Goal: Complete application form

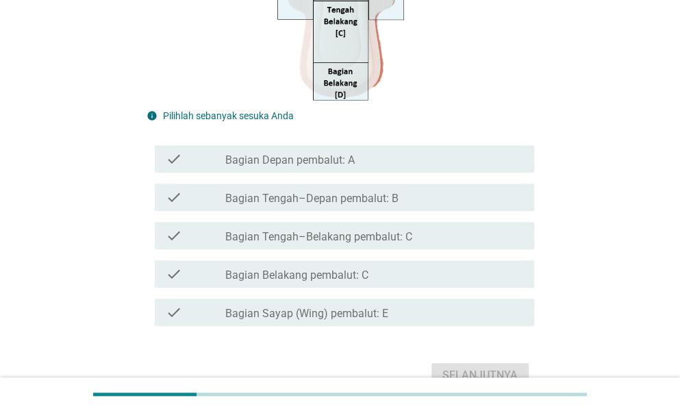
scroll to position [361, 0]
click at [505, 266] on div "check_box_outline_blank Bagian Belakang pembalut: C" at bounding box center [374, 272] width 298 height 16
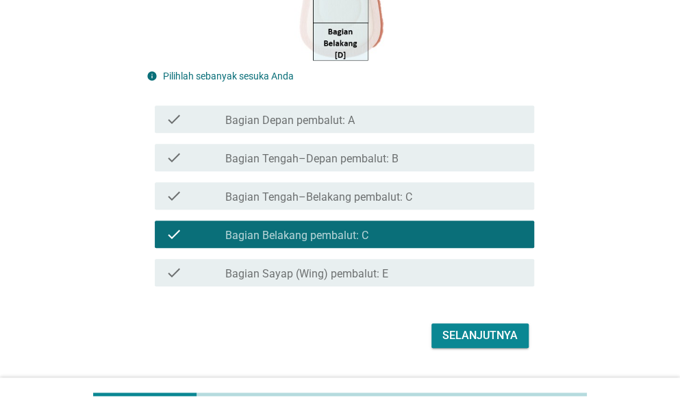
scroll to position [434, 0]
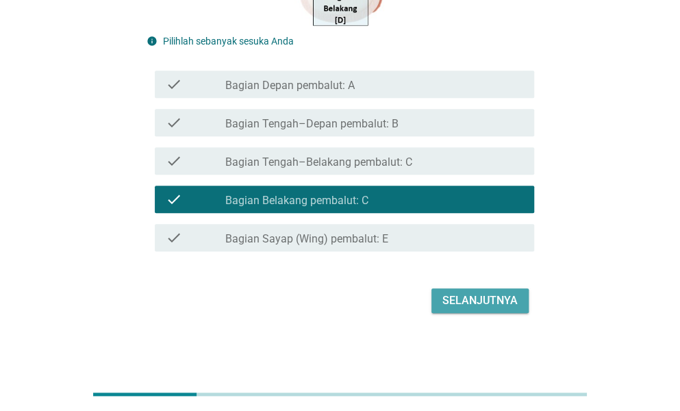
click at [503, 301] on div "Selanjutnya" at bounding box center [480, 301] width 75 height 16
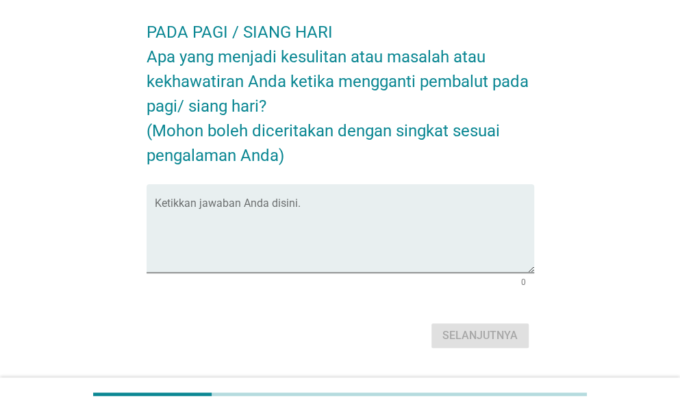
scroll to position [60, 0]
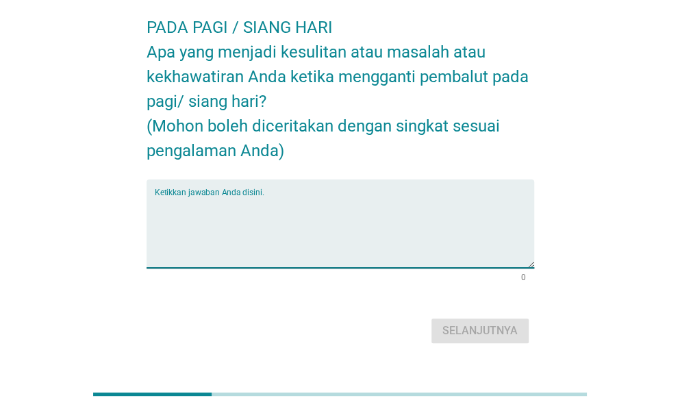
click at [441, 236] on textarea "Ketikkan jawaban Anda disini." at bounding box center [345, 232] width 380 height 72
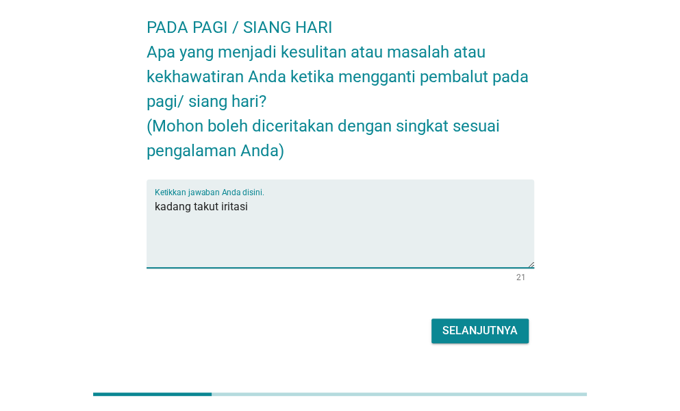
type textarea "kadang takut iritasi"
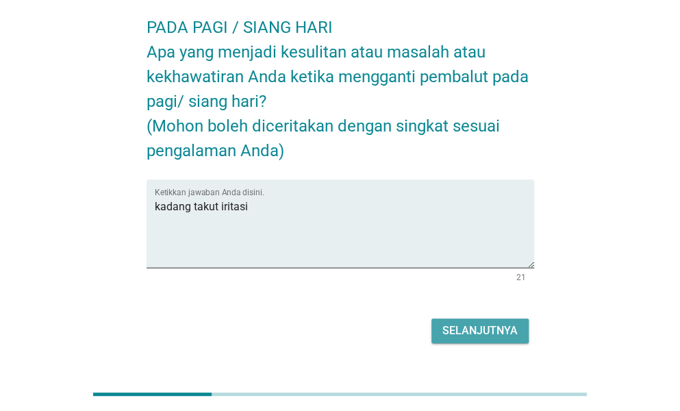
click at [482, 330] on div "Selanjutnya" at bounding box center [480, 331] width 75 height 16
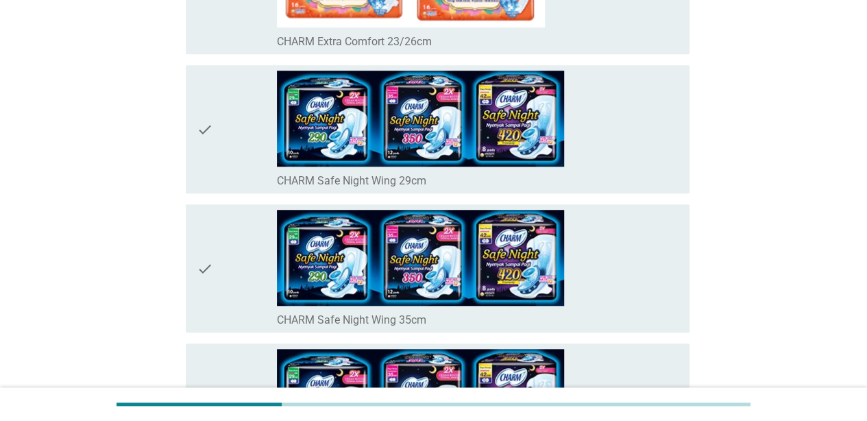
scroll to position [439, 0]
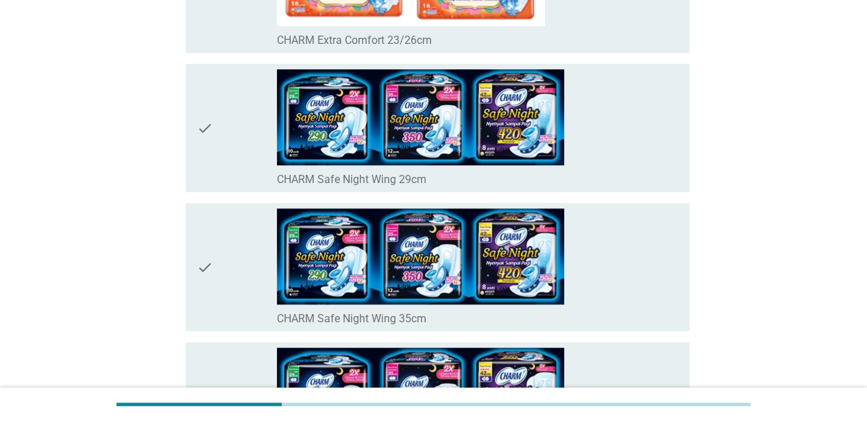
click at [195, 263] on div "check check_box_outline_blank CHARM Safe Night Wing 35cm" at bounding box center [438, 267] width 504 height 128
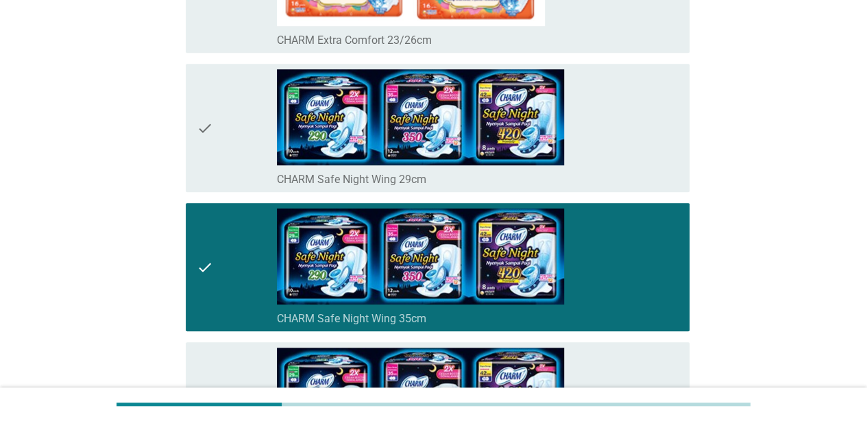
click at [203, 125] on icon "check" at bounding box center [205, 127] width 16 height 117
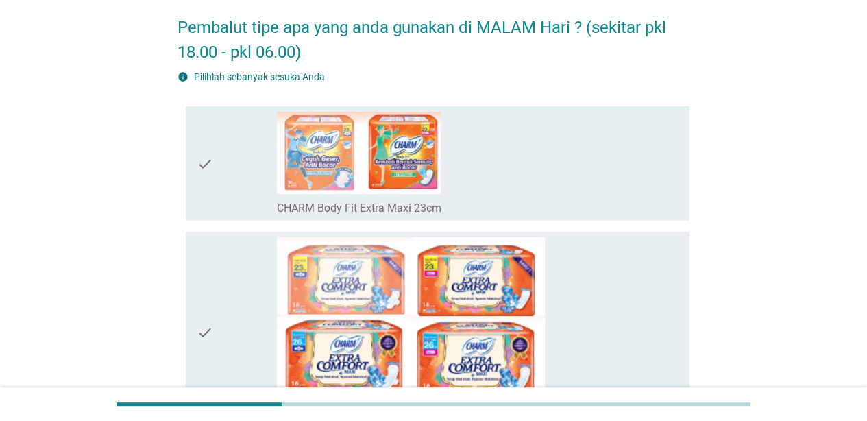
scroll to position [0, 0]
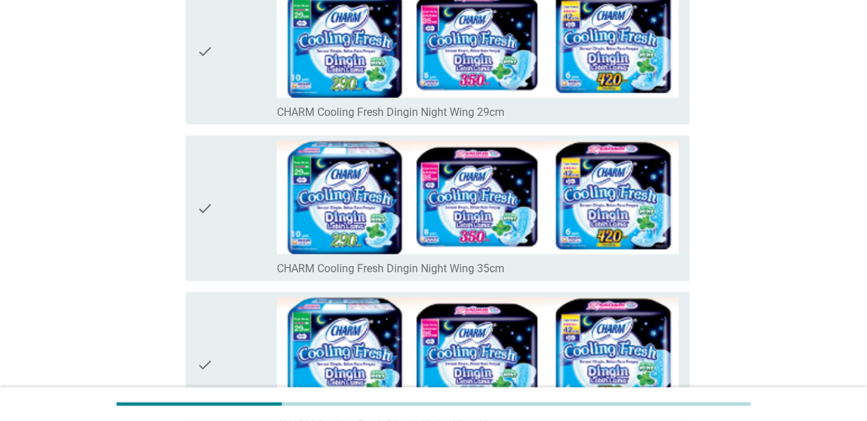
click at [196, 210] on div "check check_box_outline_blank CHARM Cooling Fresh Dingin Night Wing 35cm" at bounding box center [438, 208] width 504 height 145
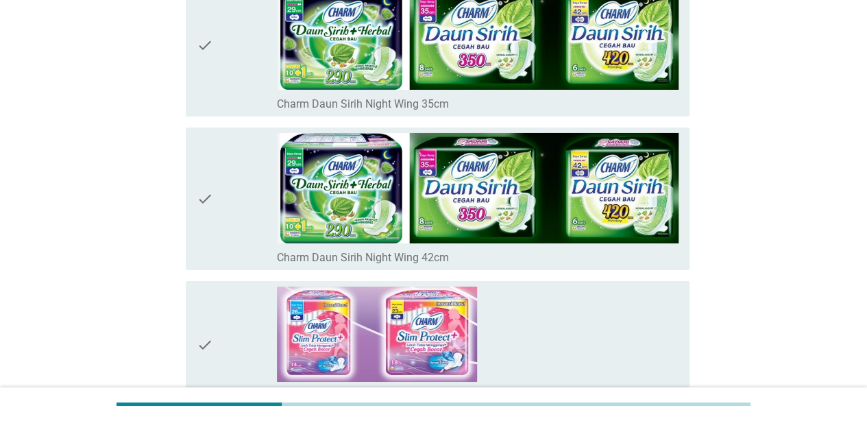
scroll to position [2377, 0]
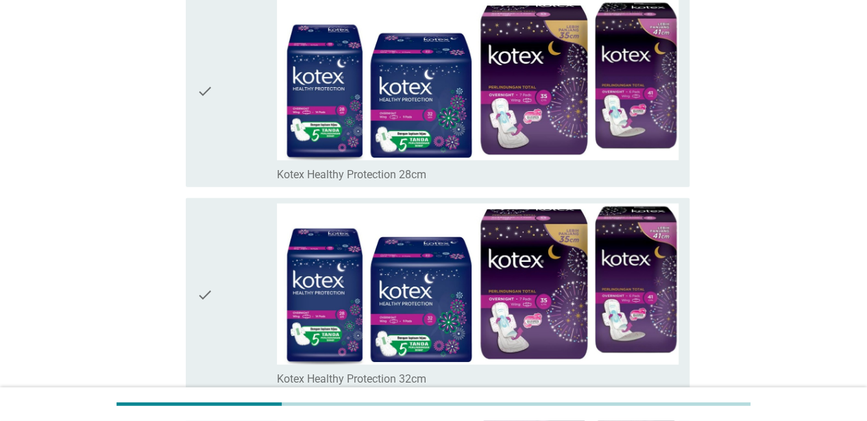
scroll to position [10521, 0]
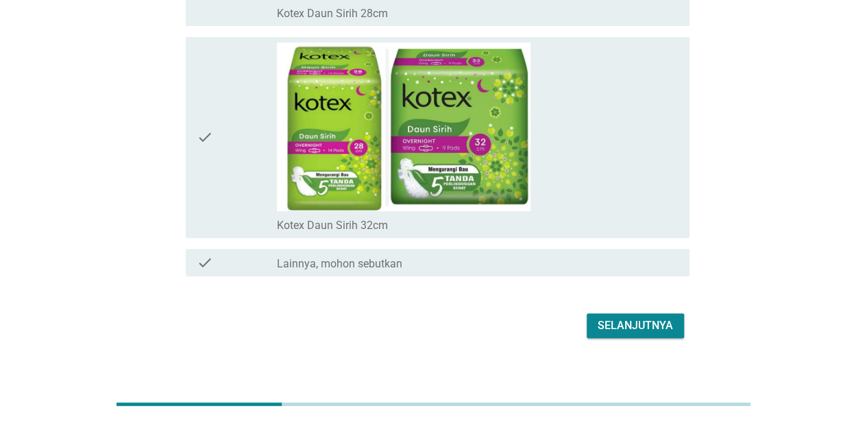
click at [653, 318] on button "Selanjutnya" at bounding box center [634, 325] width 97 height 25
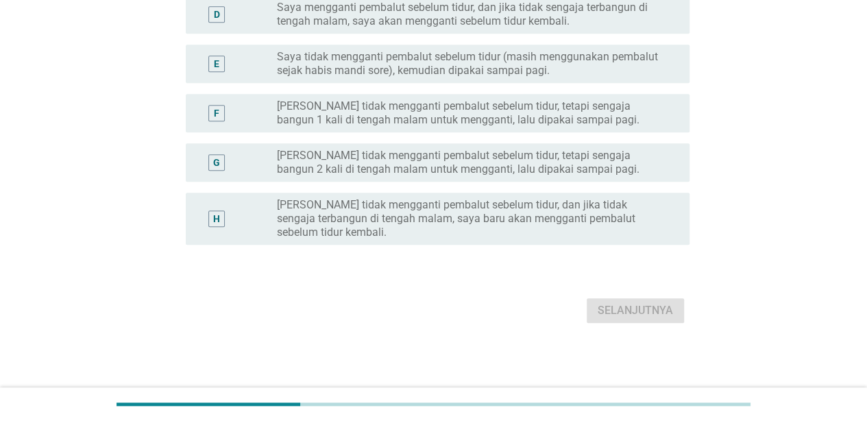
scroll to position [0, 0]
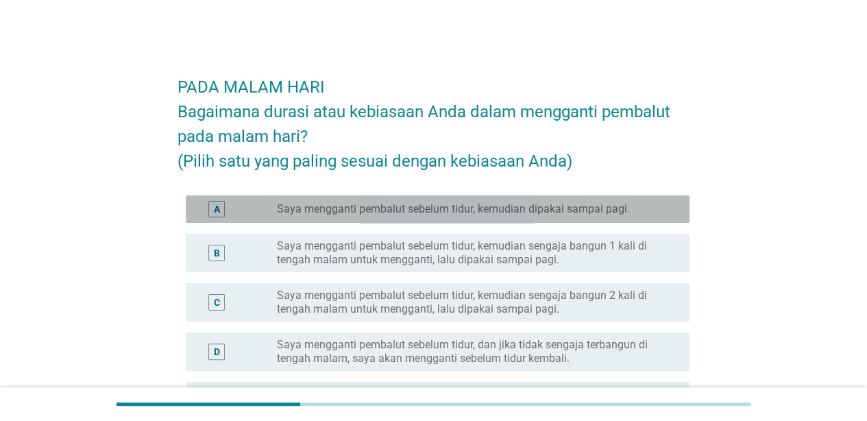
click at [473, 215] on div "radio_button_unchecked Saya mengganti pembalut sebelum tidur, kemudian dipakai …" at bounding box center [478, 209] width 402 height 16
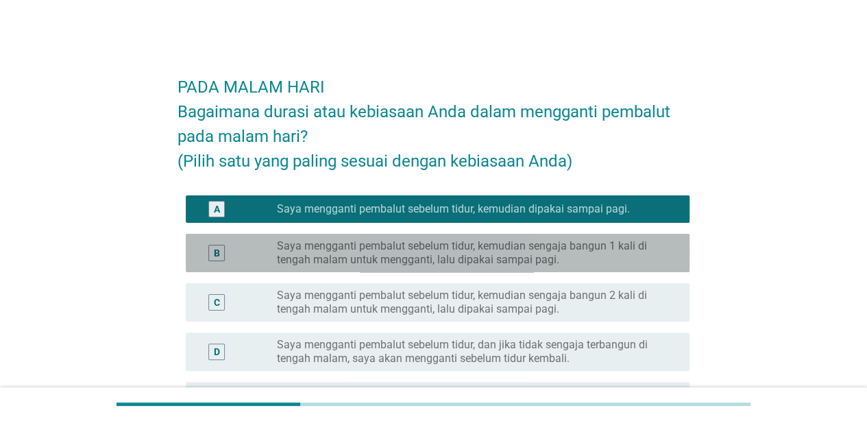
click at [458, 256] on label "Saya mengganti pembalut sebelum tidur, kemudian sengaja bangun 1 kali di tengah…" at bounding box center [472, 252] width 391 height 27
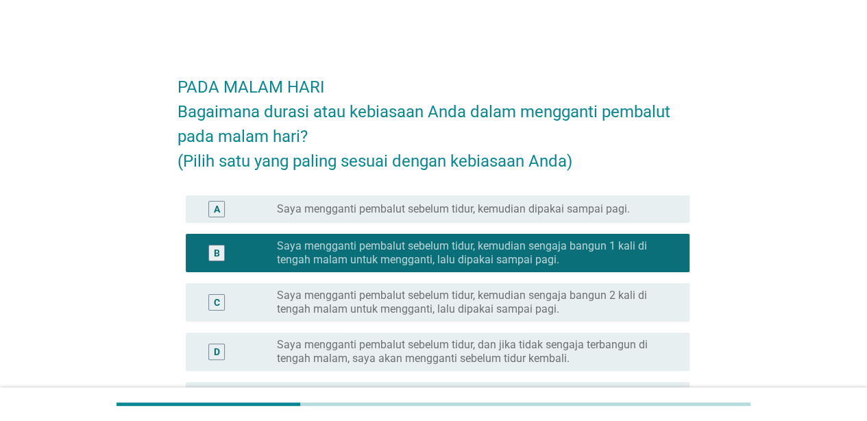
click at [463, 195] on div "A radio_button_unchecked Saya mengganti pembalut sebelum tidur, kemudian dipaka…" at bounding box center [438, 208] width 504 height 27
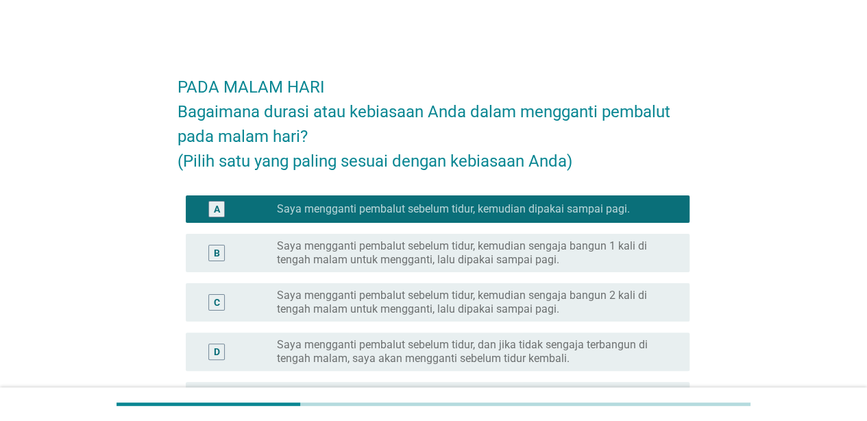
scroll to position [323, 0]
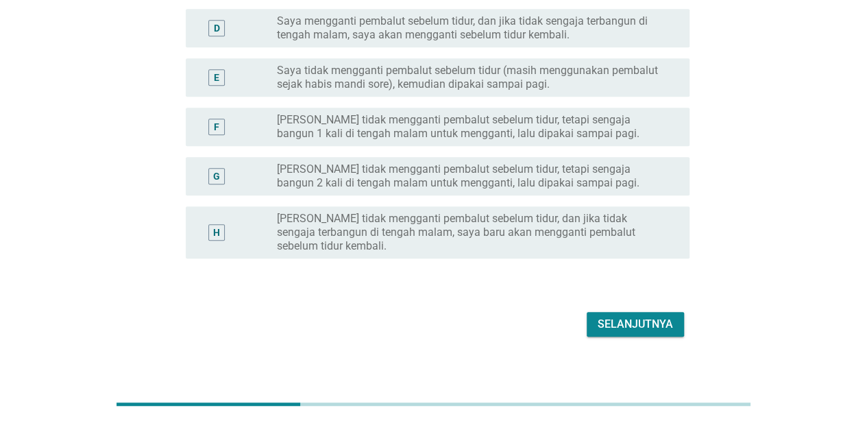
click at [625, 316] on div "Selanjutnya" at bounding box center [634, 324] width 75 height 16
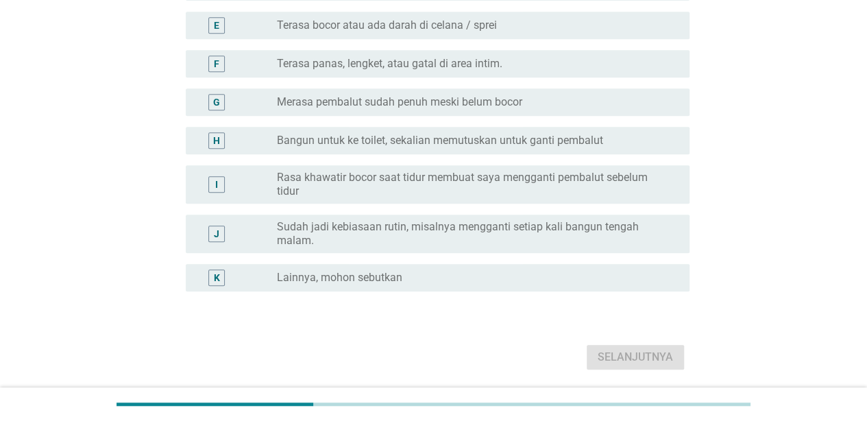
scroll to position [0, 0]
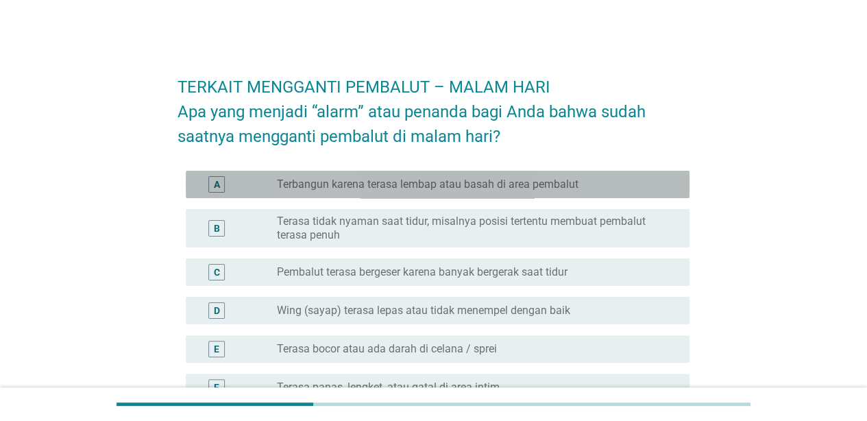
click at [409, 184] on label "Terbangun karena terasa lembap atau basah di area pembalut" at bounding box center [427, 184] width 301 height 14
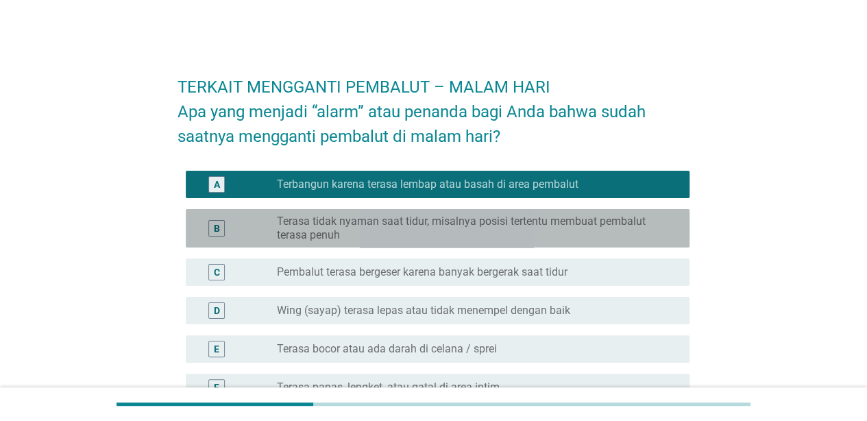
click at [411, 234] on label "Terasa tidak nyaman saat tidur, misalnya posisi tertentu membuat pembalut teras…" at bounding box center [472, 227] width 391 height 27
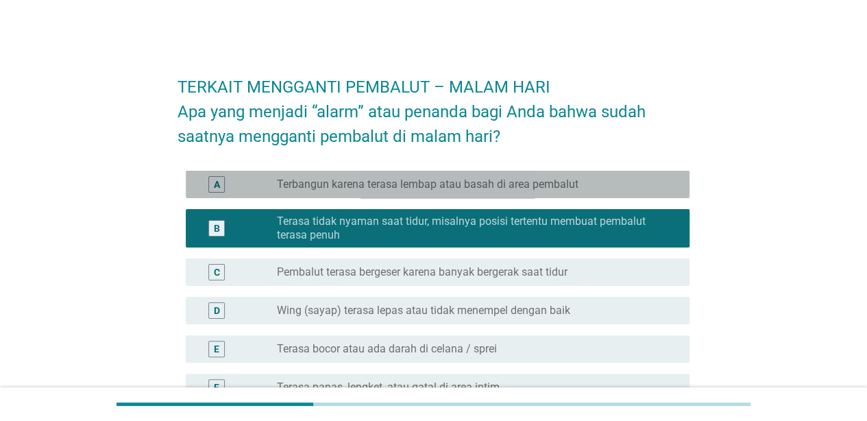
click at [397, 183] on label "Terbangun karena terasa lembap atau basah di area pembalut" at bounding box center [427, 184] width 301 height 14
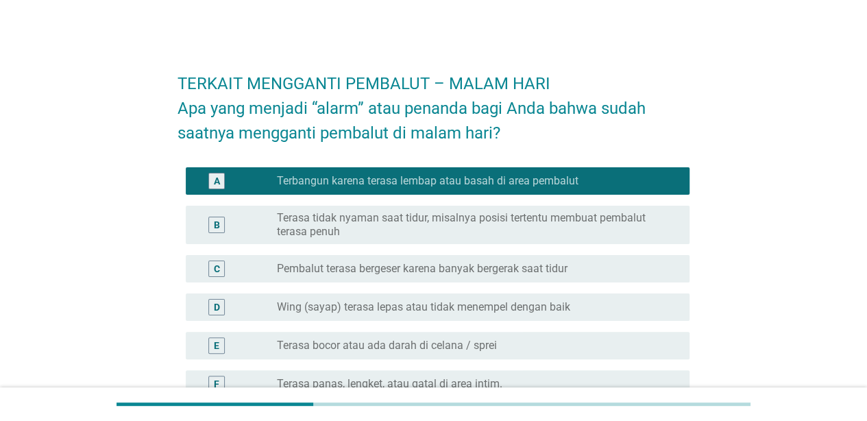
scroll to position [4, 0]
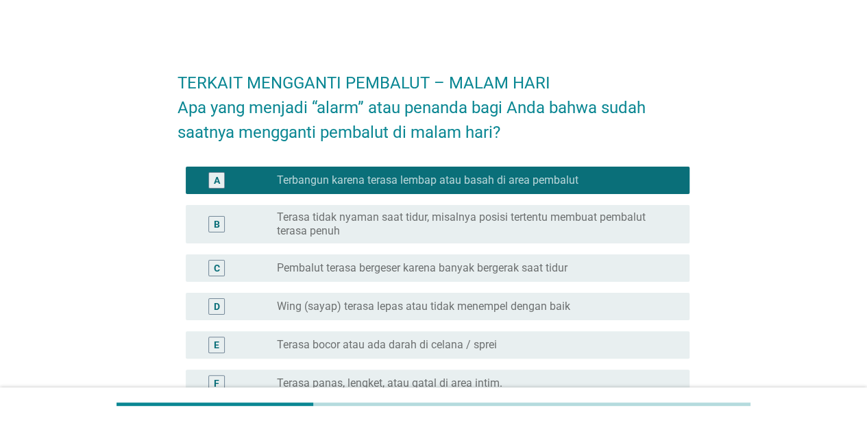
click at [504, 226] on label "Terasa tidak nyaman saat tidur, misalnya posisi tertentu membuat pembalut teras…" at bounding box center [472, 223] width 391 height 27
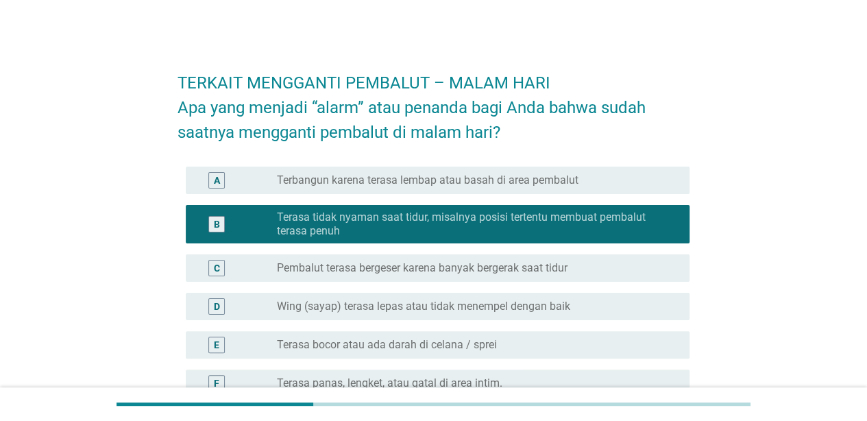
scroll to position [370, 0]
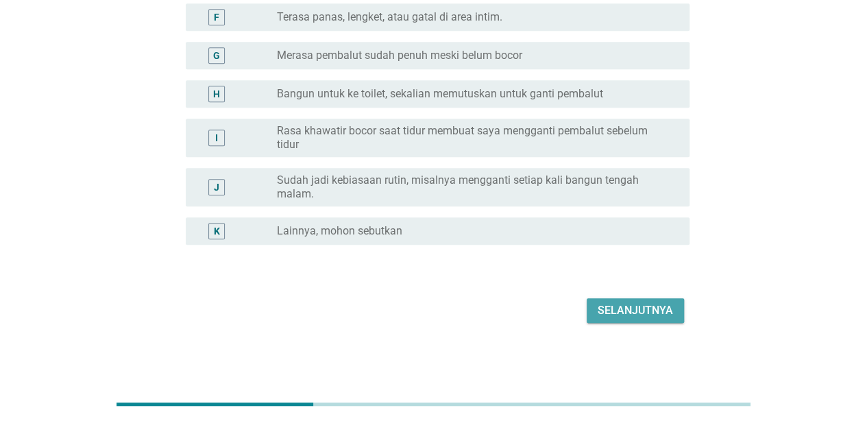
click at [645, 304] on div "Selanjutnya" at bounding box center [634, 310] width 75 height 16
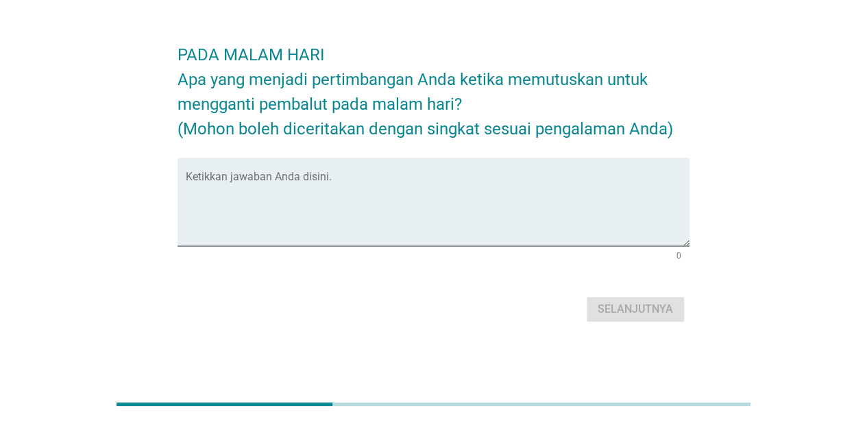
scroll to position [0, 0]
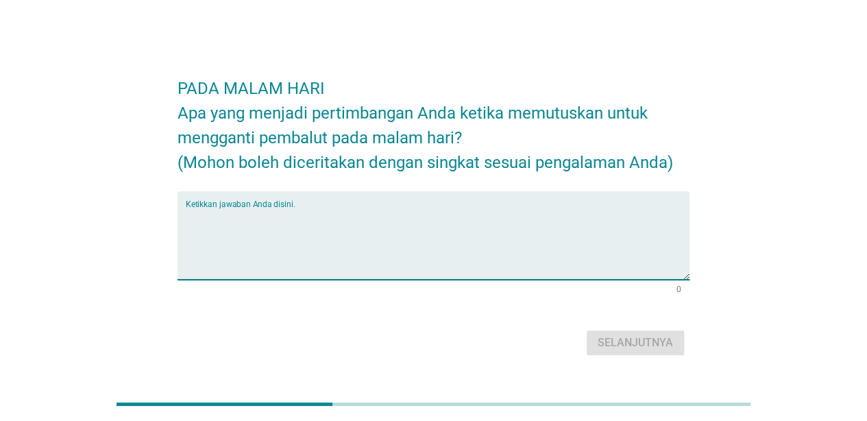
click at [497, 212] on textarea "Ketikkan jawaban Anda disini." at bounding box center [438, 244] width 504 height 72
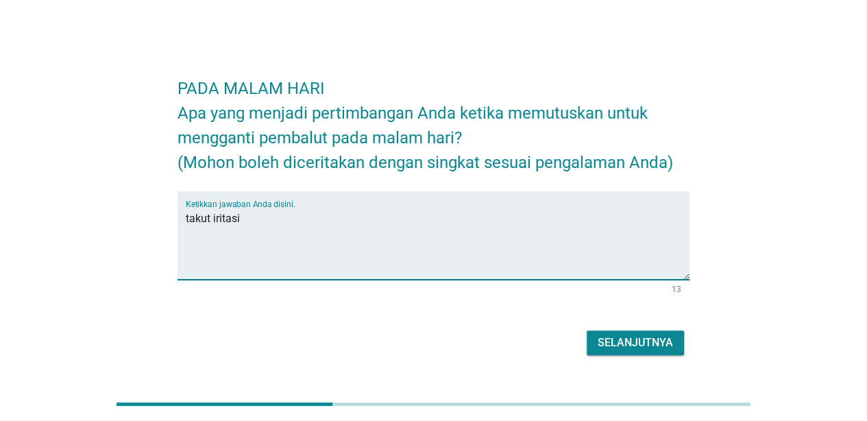
type textarea "takut iritasi"
click at [660, 330] on button "Selanjutnya" at bounding box center [634, 342] width 97 height 25
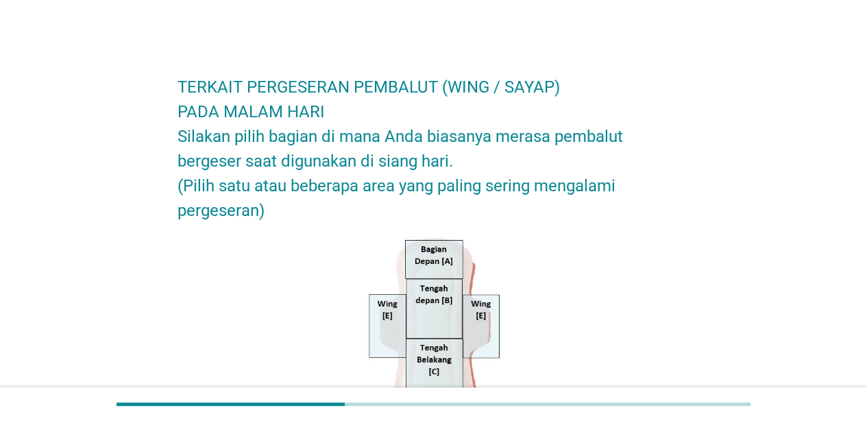
click at [680, 151] on div "TERKAIT PERGESERAN PEMBALUT (WING / SAYAP) PADA MALAM HARI Silakan pilih bagian…" at bounding box center [433, 395] width 534 height 690
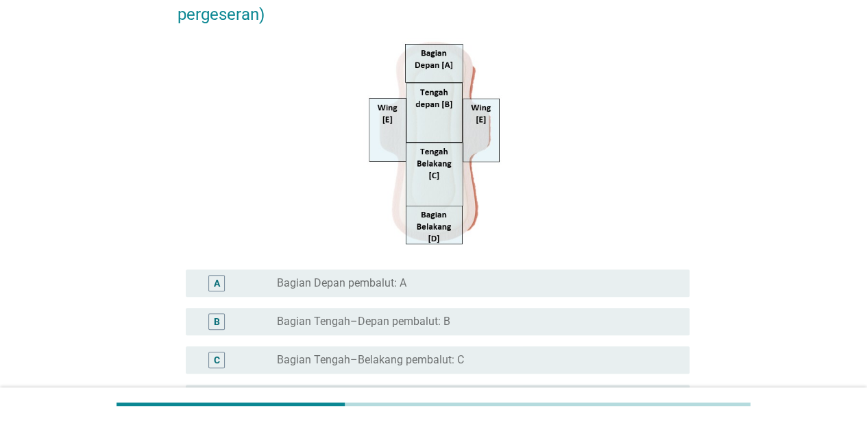
scroll to position [210, 0]
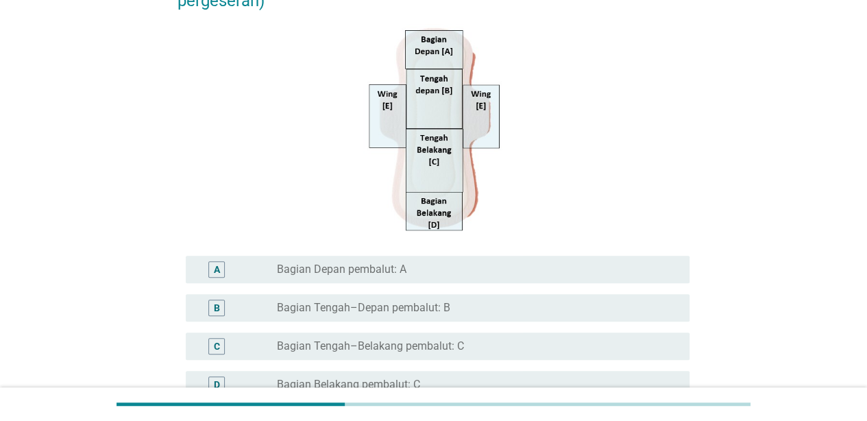
click at [506, 355] on div "C radio_button_unchecked Bagian Tengah–Belakang pembalut: C" at bounding box center [438, 345] width 504 height 27
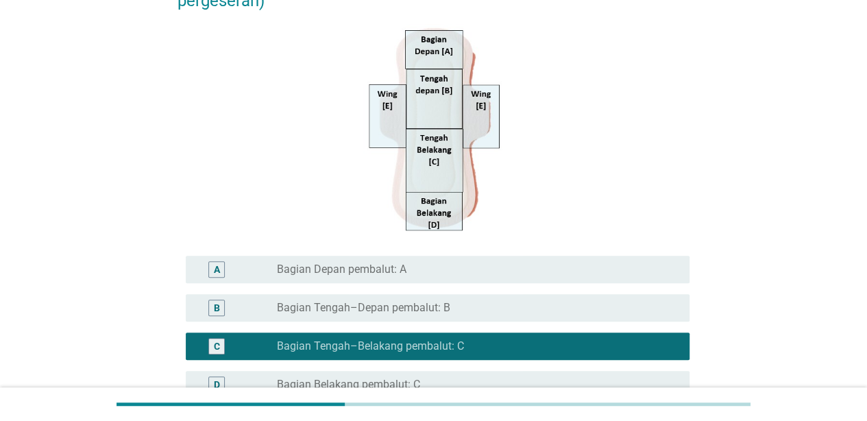
scroll to position [402, 0]
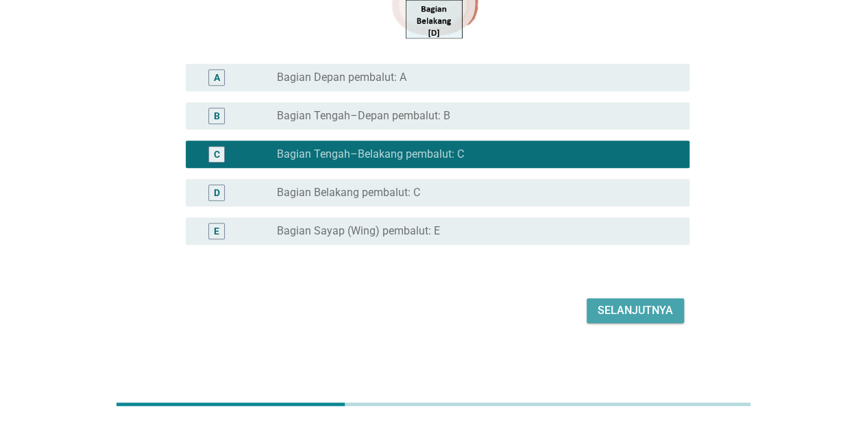
click at [632, 301] on button "Selanjutnya" at bounding box center [634, 310] width 97 height 25
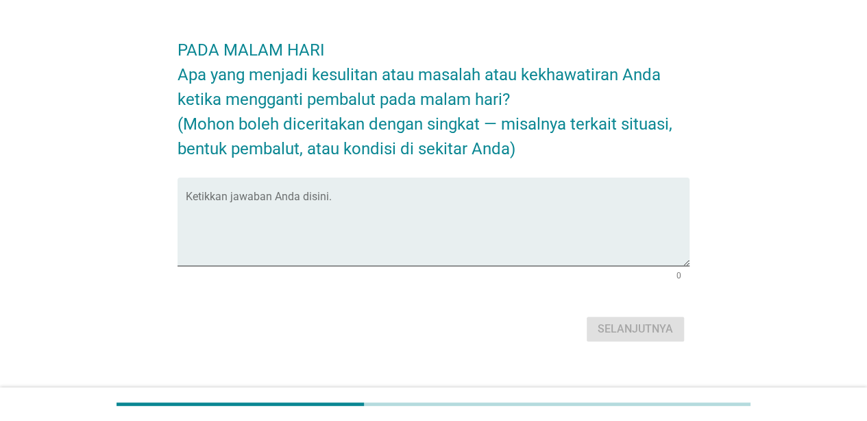
scroll to position [55, 0]
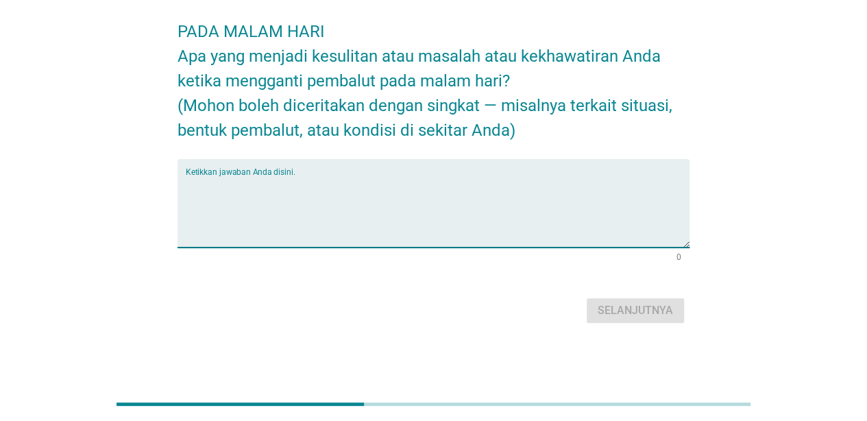
click at [632, 231] on textarea "Ketikkan jawaban Anda disini." at bounding box center [438, 211] width 504 height 72
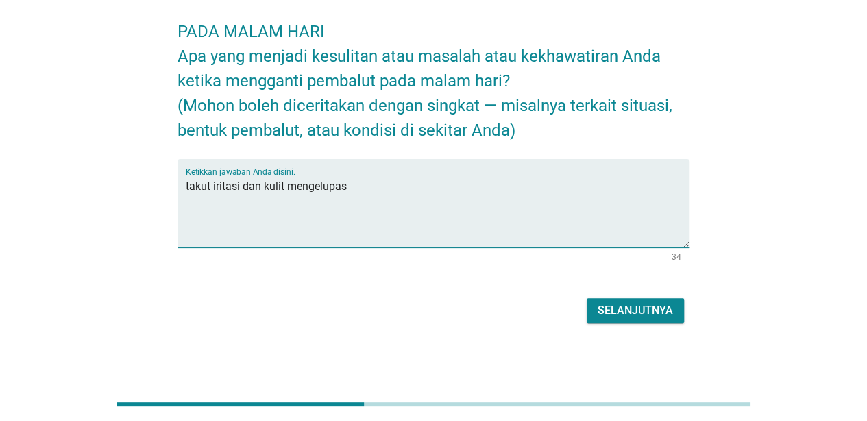
type textarea "takut iritasi dan kulit mengelupas"
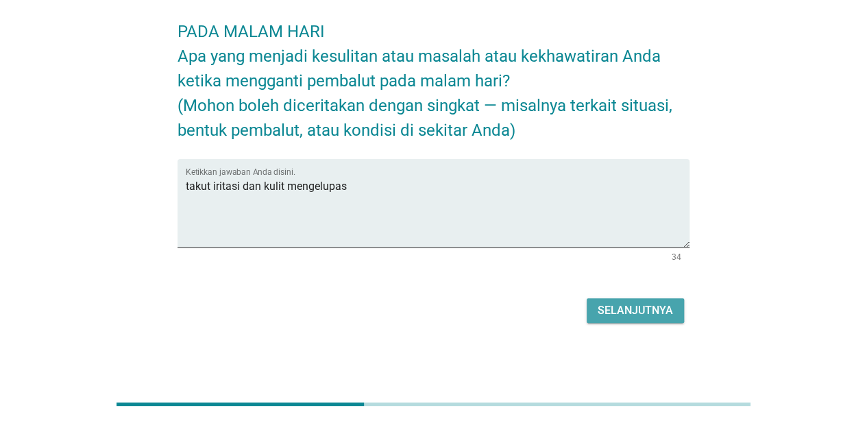
click at [652, 316] on div "Selanjutnya" at bounding box center [634, 310] width 75 height 16
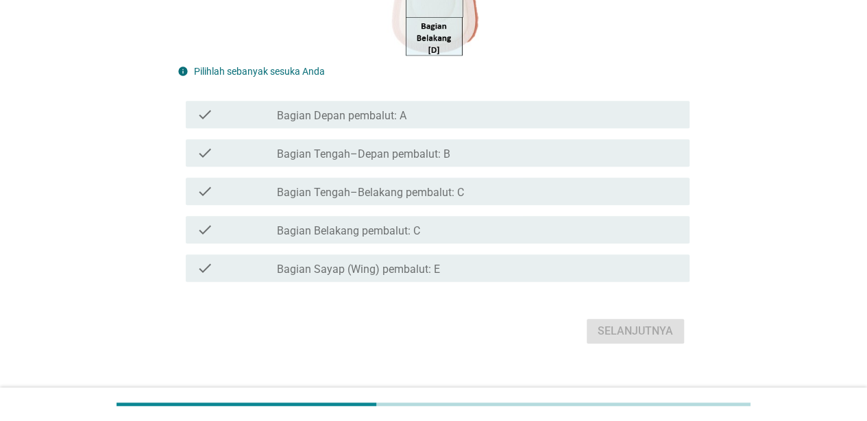
scroll to position [387, 0]
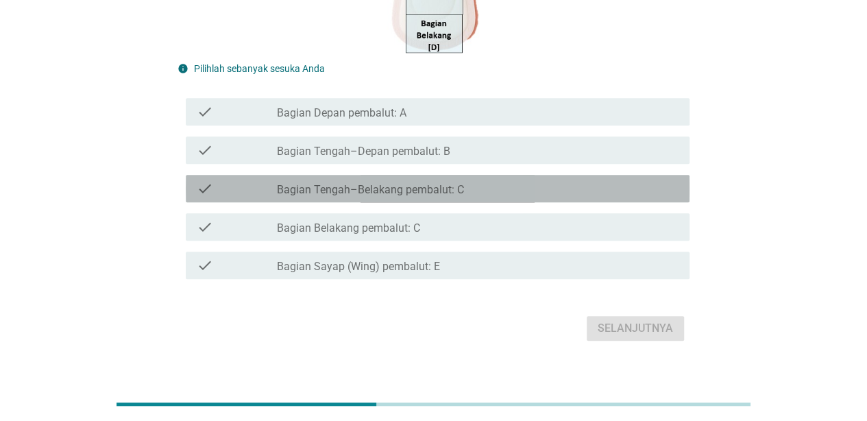
click at [445, 188] on label "Bagian Tengah–Belakang pembalut: C" at bounding box center [370, 190] width 187 height 14
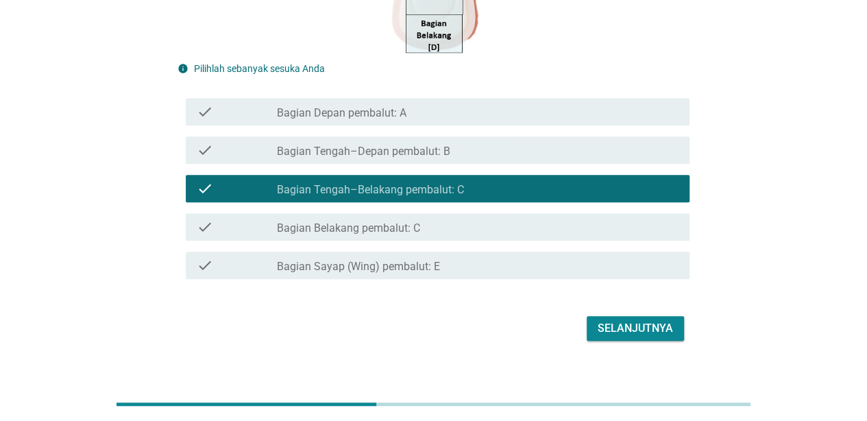
click at [655, 312] on div "Selanjutnya" at bounding box center [433, 328] width 512 height 33
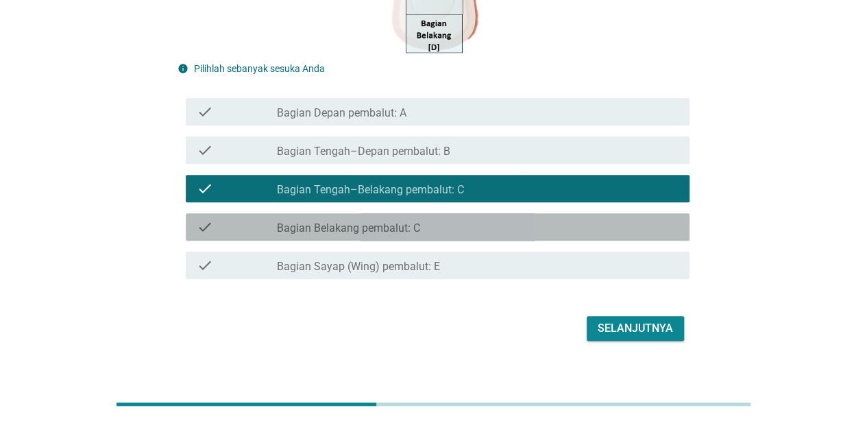
click at [392, 223] on label "Bagian Belakang pembalut: C" at bounding box center [348, 228] width 143 height 14
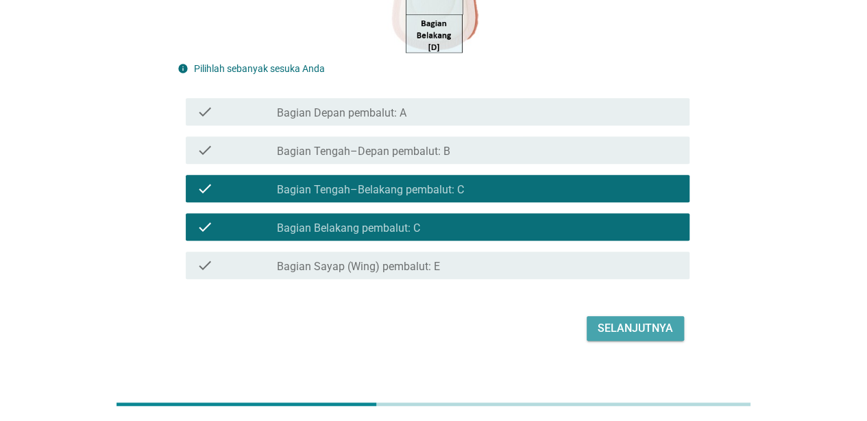
click at [621, 329] on div "Selanjutnya" at bounding box center [634, 328] width 75 height 16
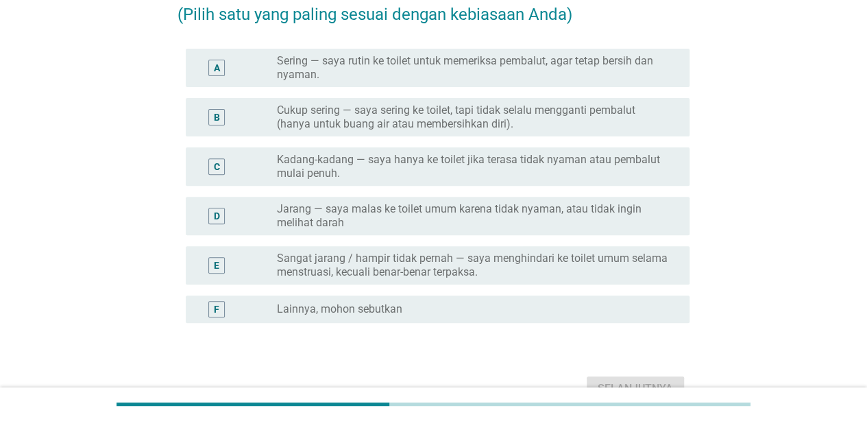
scroll to position [60, 0]
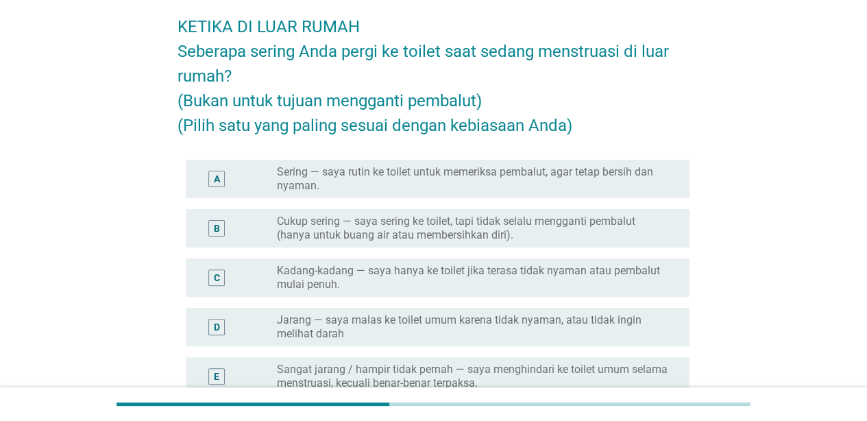
click at [563, 206] on div "B radio_button_unchecked Cukup sering — saya sering ke toilet, tapi tidak selal…" at bounding box center [433, 227] width 512 height 49
click at [473, 150] on form "KETIKA DI LUAR RUMAH Seberapa sering Anda pergi ke toilet saat sedang menstruas…" at bounding box center [433, 258] width 512 height 515
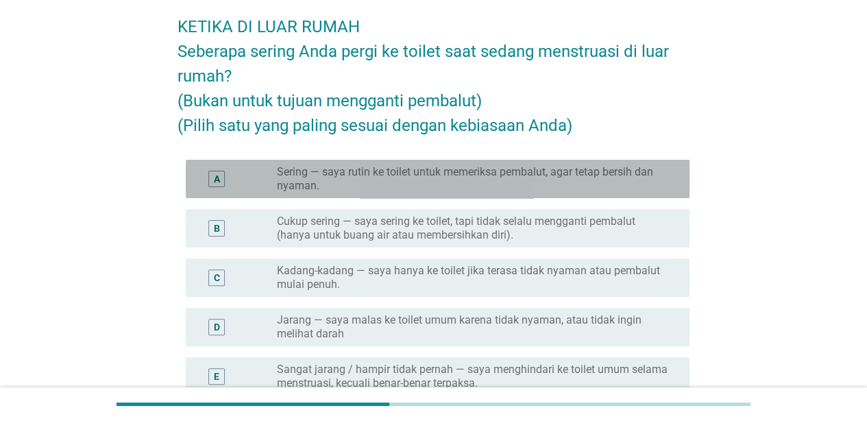
click at [508, 190] on label "Sering — saya rutin ke toilet untuk memeriksa pembalut, agar tetap bersih dan n…" at bounding box center [472, 178] width 391 height 27
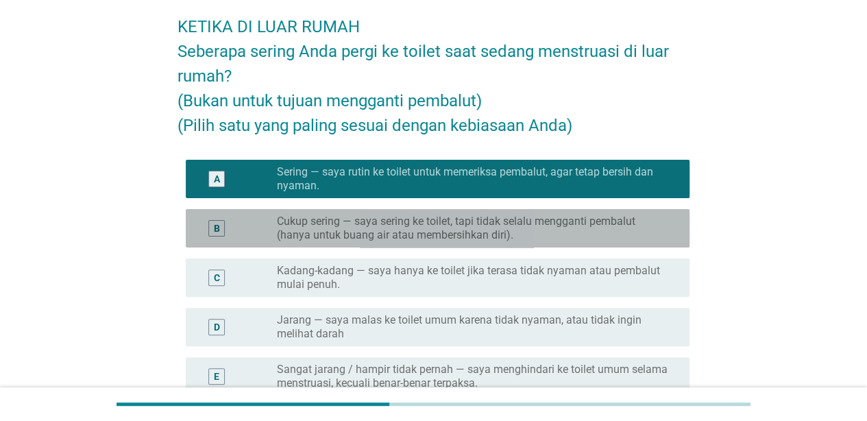
click at [548, 236] on label "Cukup sering — saya sering ke toilet, tapi tidak selalu mengganti pembalut (han…" at bounding box center [472, 227] width 391 height 27
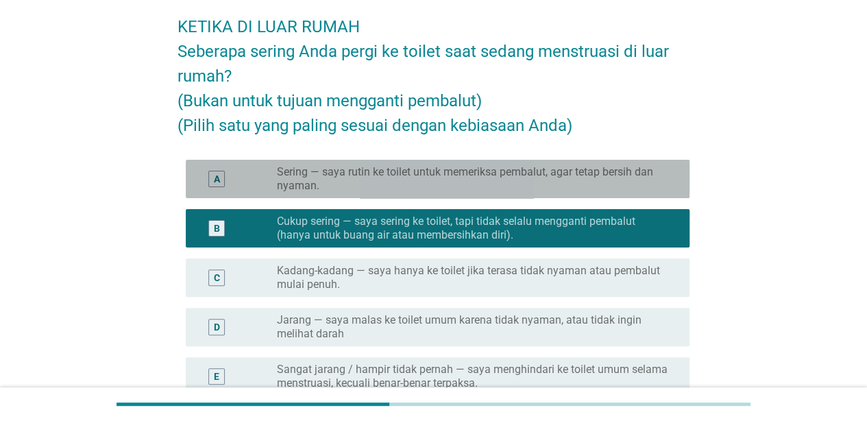
click at [565, 187] on label "Sering — saya rutin ke toilet untuk memeriksa pembalut, agar tetap bersih dan n…" at bounding box center [472, 178] width 391 height 27
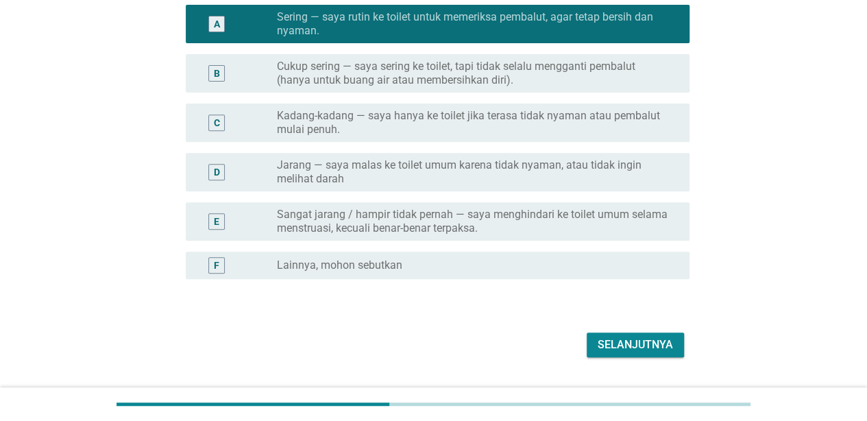
scroll to position [218, 0]
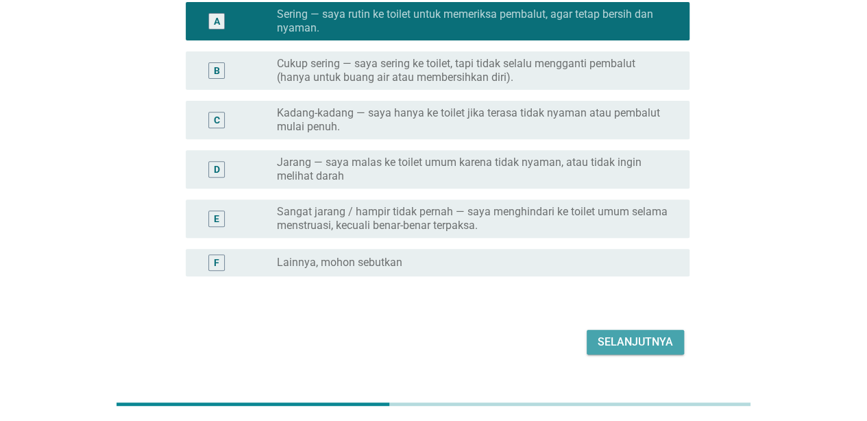
click at [669, 349] on div "Selanjutnya" at bounding box center [634, 342] width 75 height 16
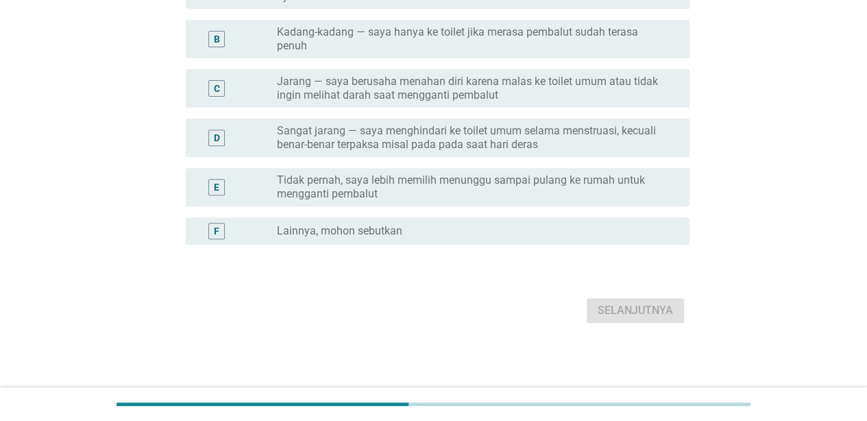
scroll to position [0, 0]
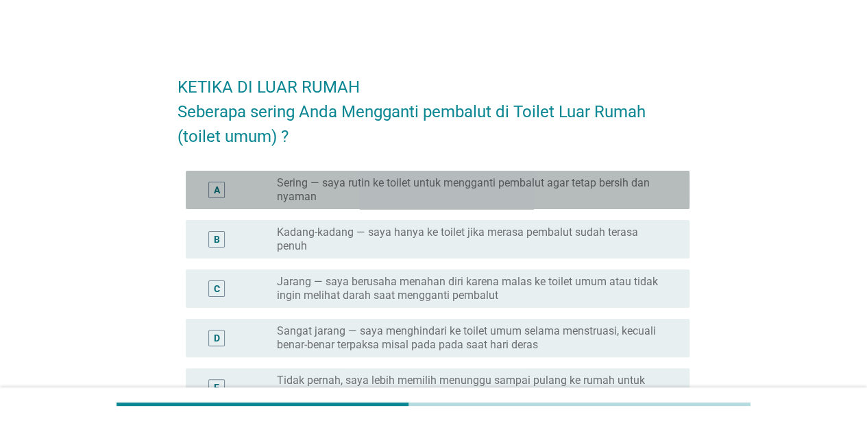
click at [491, 194] on label "Sering — saya rutin ke toilet untuk mengganti pembalut agar tetap bersih dan ny…" at bounding box center [472, 189] width 391 height 27
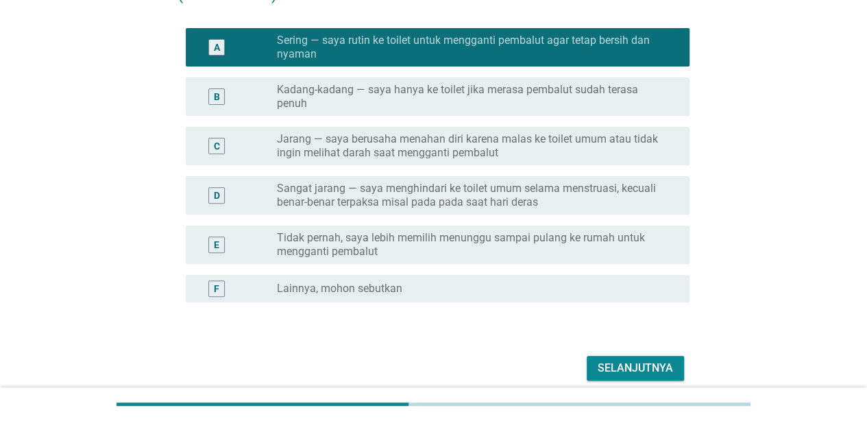
scroll to position [173, 0]
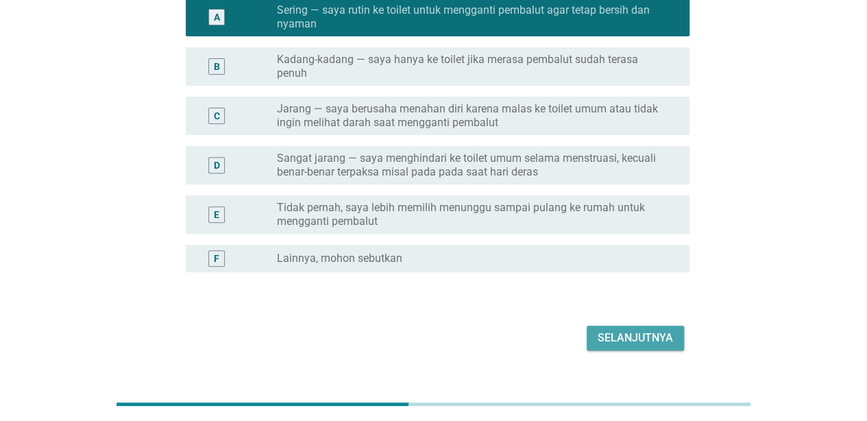
click at [638, 326] on button "Selanjutnya" at bounding box center [634, 337] width 97 height 25
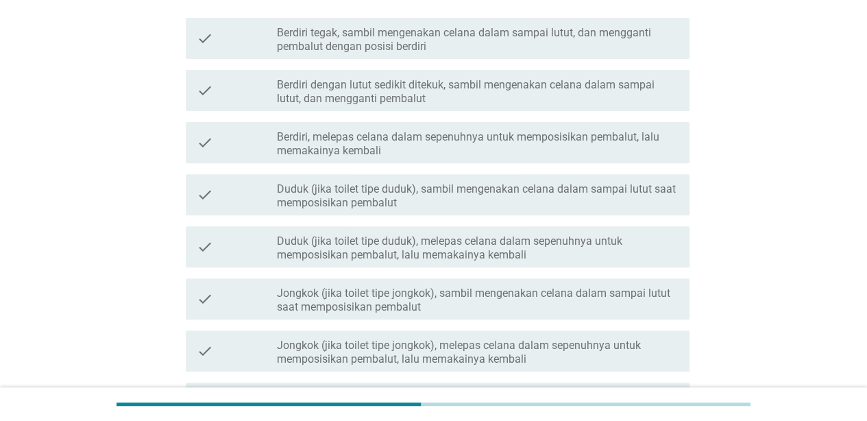
scroll to position [0, 0]
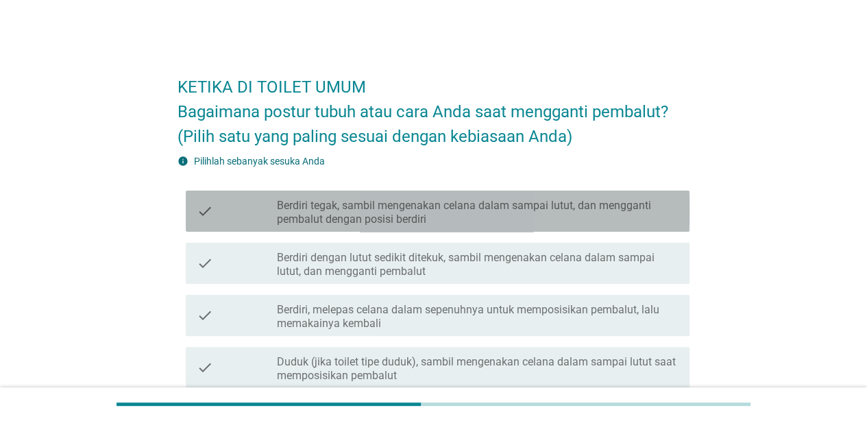
click at [495, 208] on label "Berdiri tegak, sambil mengenakan celana dalam sampai lutut, dan mengganti pemba…" at bounding box center [478, 212] width 402 height 27
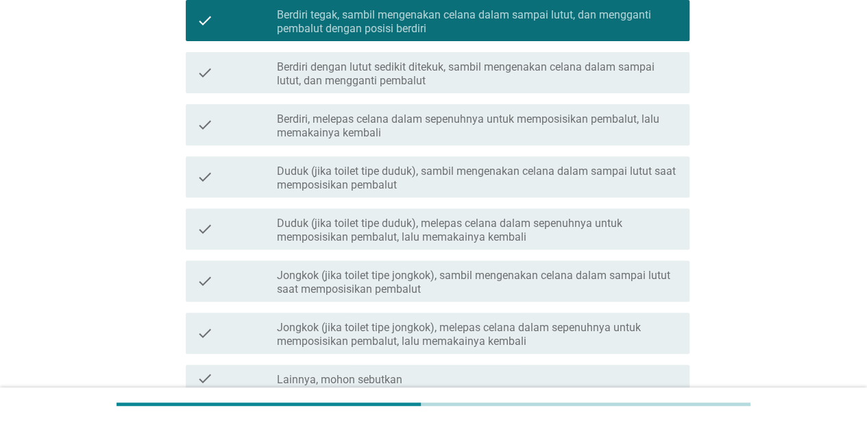
scroll to position [317, 0]
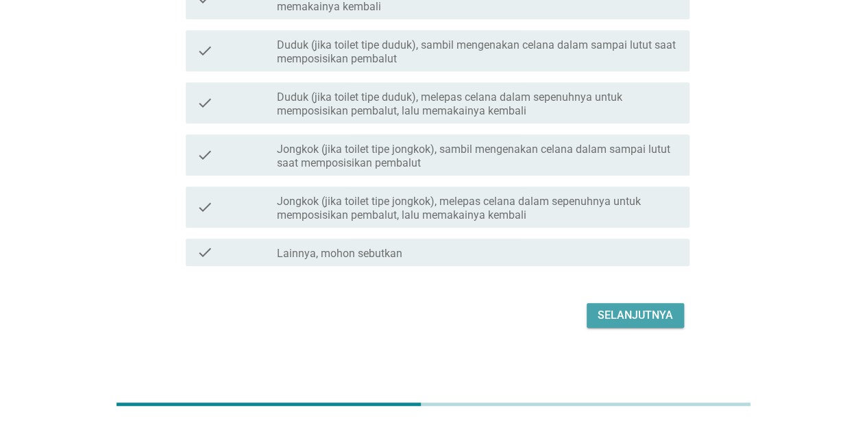
click at [658, 324] on button "Selanjutnya" at bounding box center [634, 315] width 97 height 25
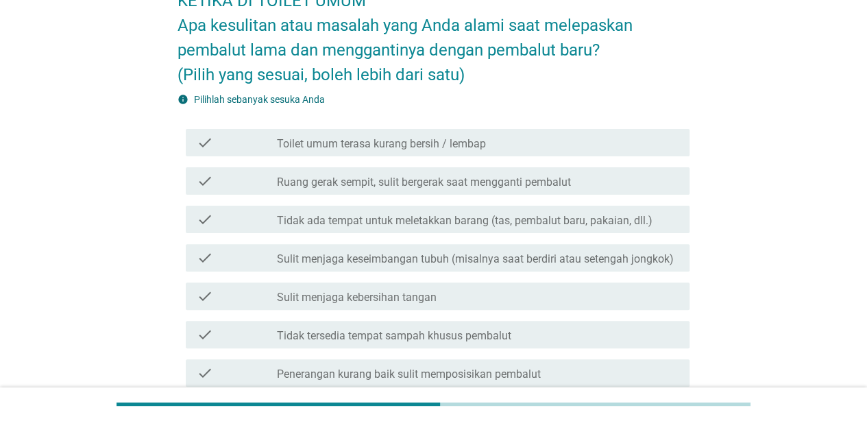
scroll to position [88, 0]
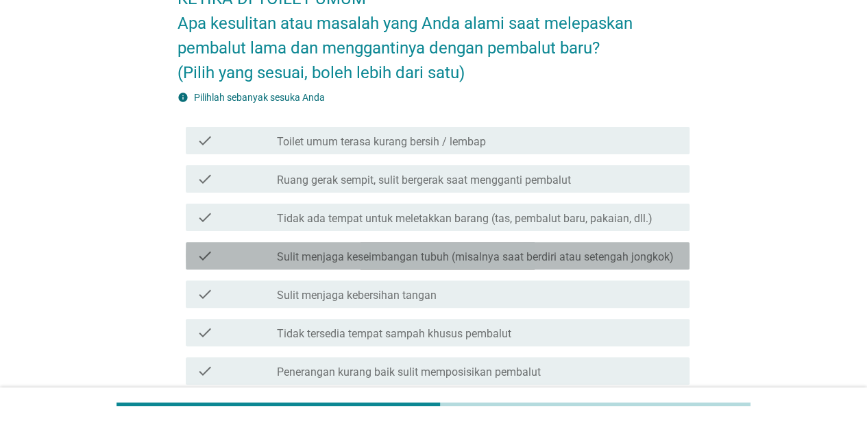
click at [423, 254] on label "Sulit menjaga keseimbangan tubuh (misalnya saat berdiri atau setengah jongkok)" at bounding box center [475, 257] width 397 height 14
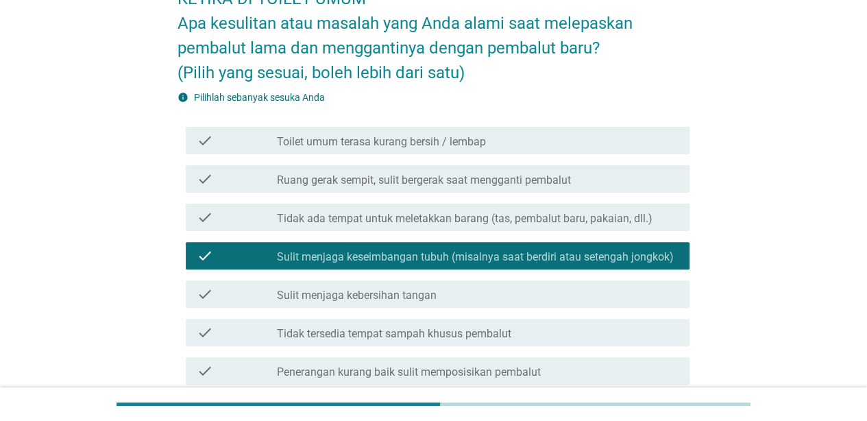
scroll to position [379, 0]
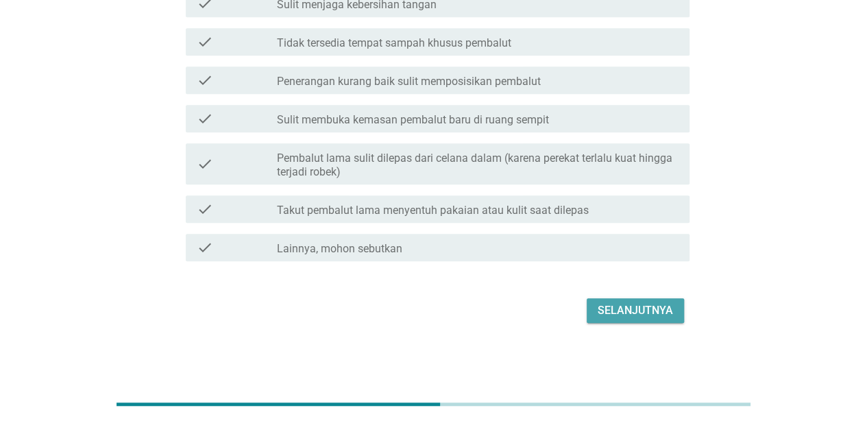
click at [667, 311] on div "Selanjutnya" at bounding box center [634, 310] width 75 height 16
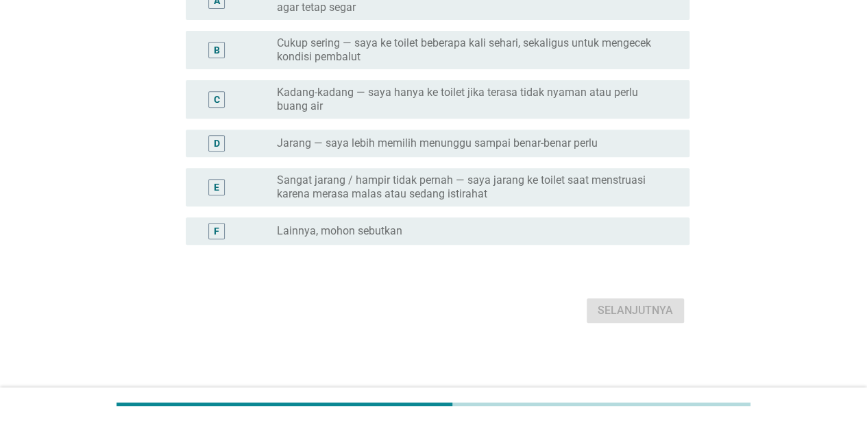
scroll to position [0, 0]
